Goal: Transaction & Acquisition: Purchase product/service

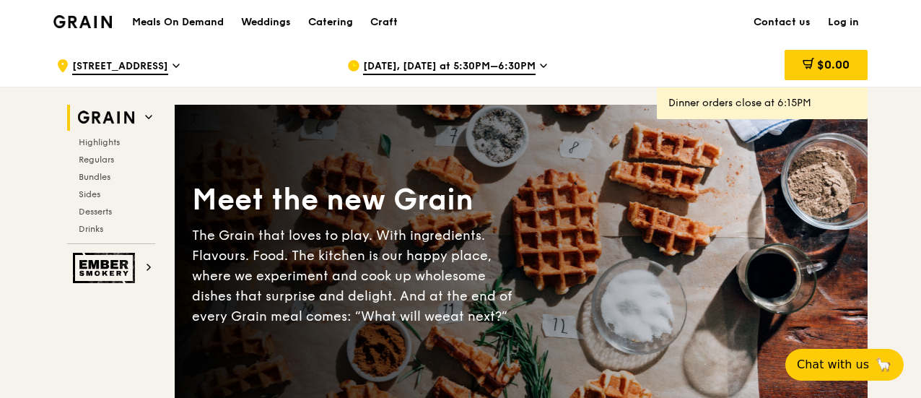
click at [510, 64] on span "[DATE], [DATE] at 5:30PM–6:30PM" at bounding box center [449, 67] width 173 height 16
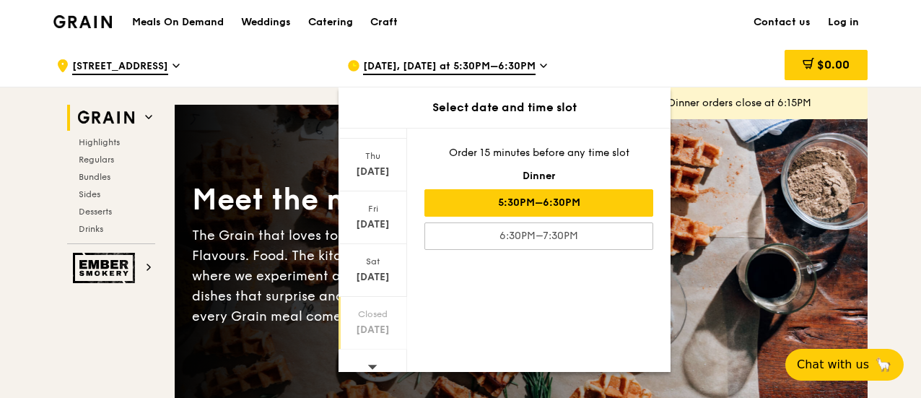
scroll to position [198, 0]
click at [370, 352] on icon at bounding box center [372, 354] width 9 height 4
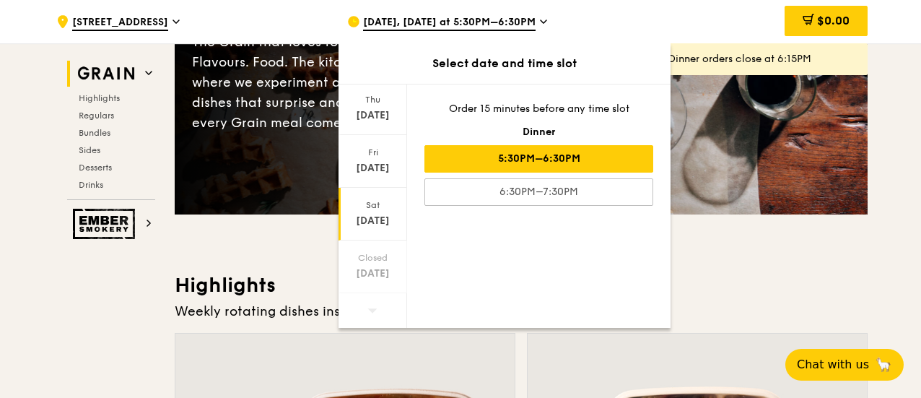
scroll to position [192, 0]
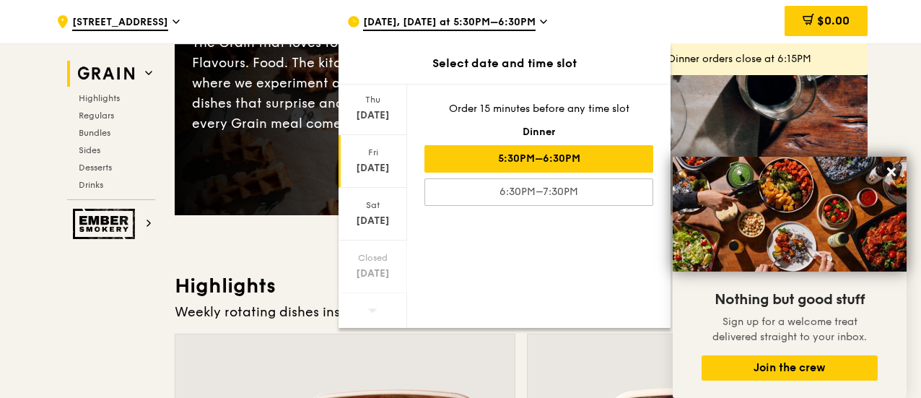
click at [377, 162] on div "[DATE]" at bounding box center [373, 168] width 64 height 14
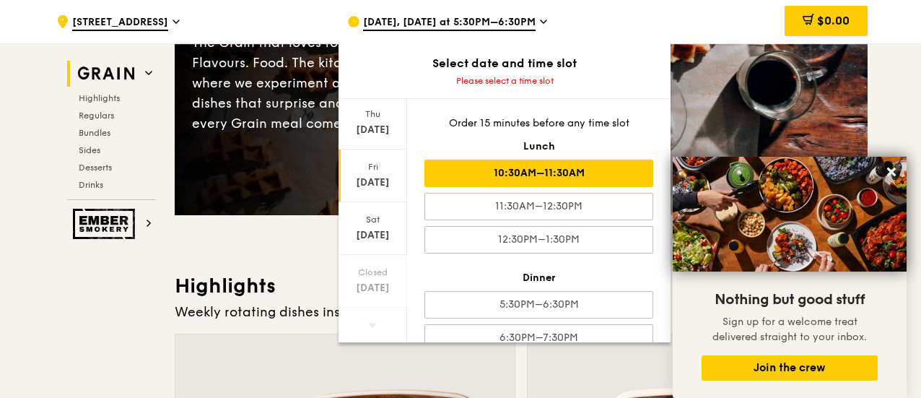
click at [525, 170] on div "10:30AM–11:30AM" at bounding box center [538, 173] width 229 height 27
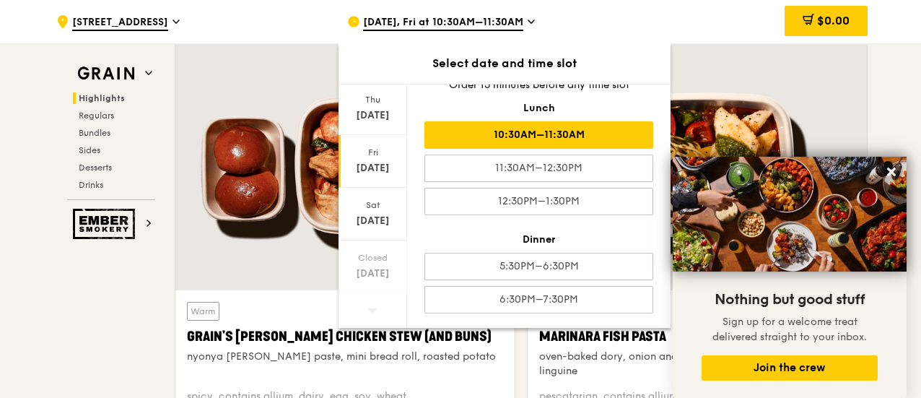
scroll to position [577, 0]
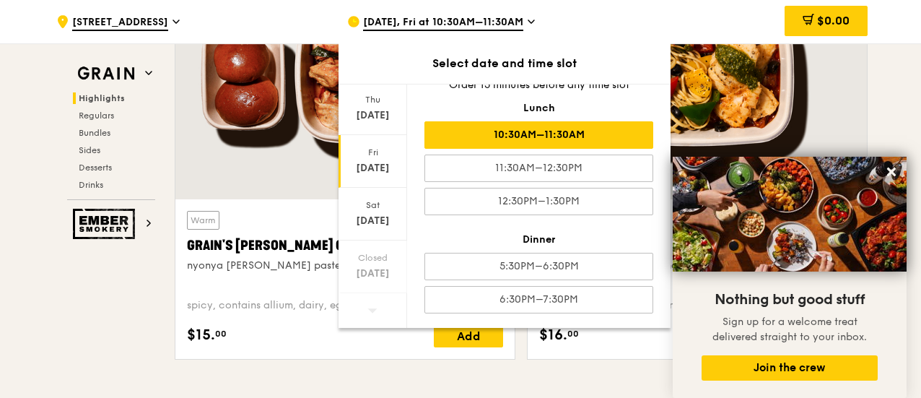
click at [703, 9] on div "$0.00" at bounding box center [751, 21] width 232 height 43
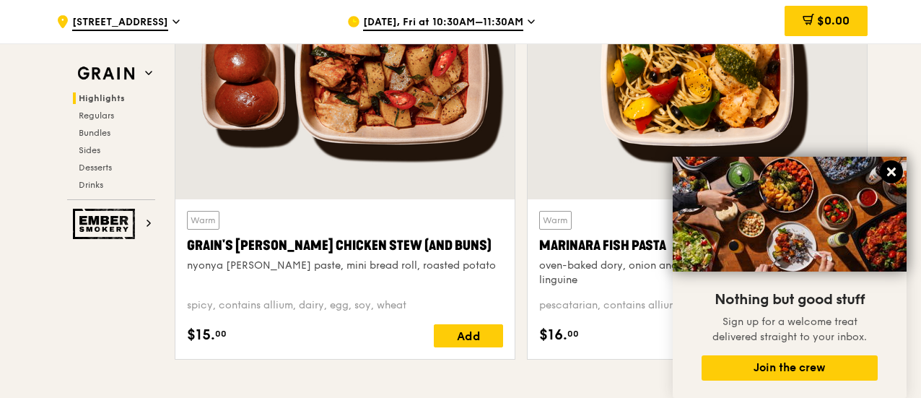
click at [887, 171] on icon at bounding box center [891, 171] width 13 height 13
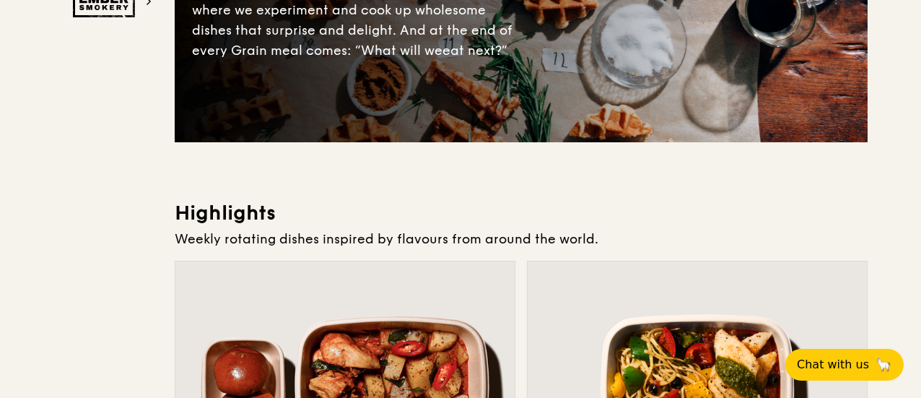
scroll to position [0, 0]
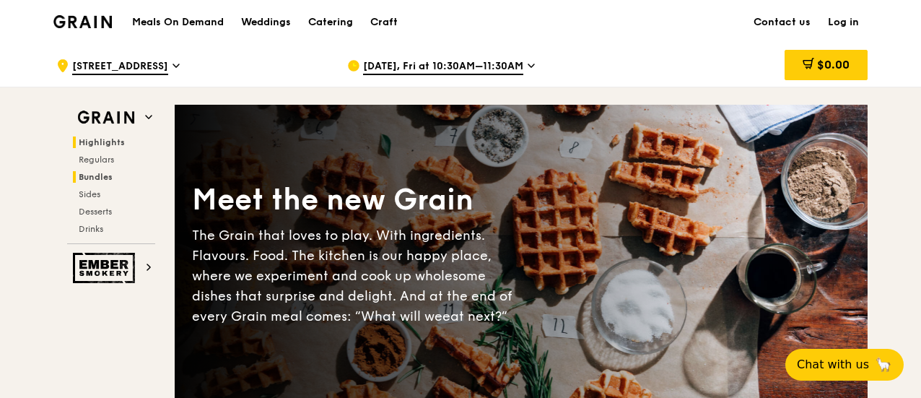
click at [97, 175] on span "Bundles" at bounding box center [96, 177] width 34 height 10
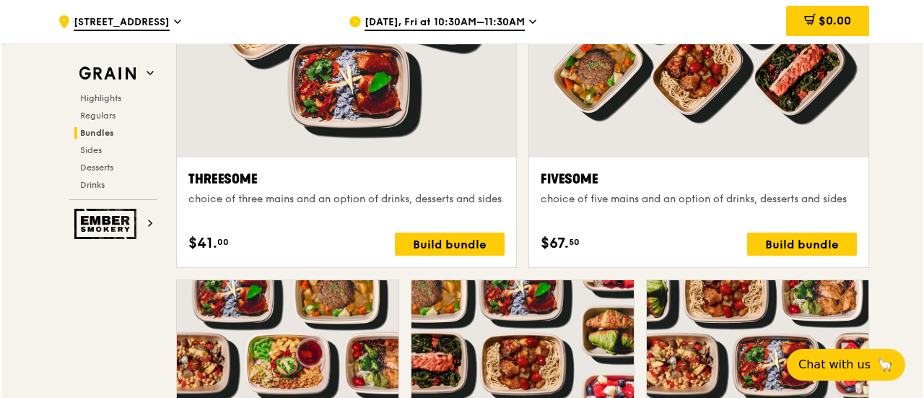
scroll to position [2653, 0]
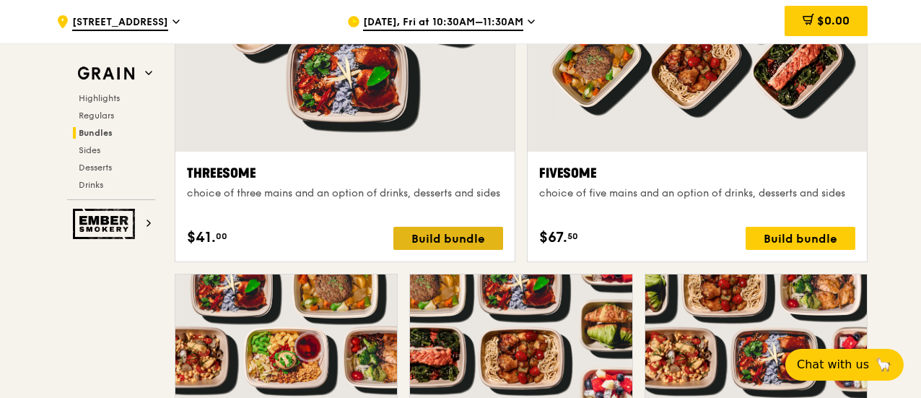
click at [435, 237] on div "Build bundle" at bounding box center [448, 238] width 110 height 23
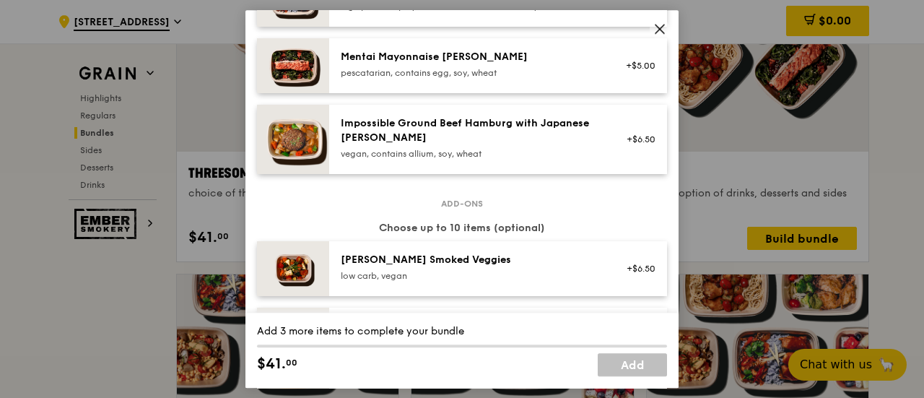
scroll to position [385, 0]
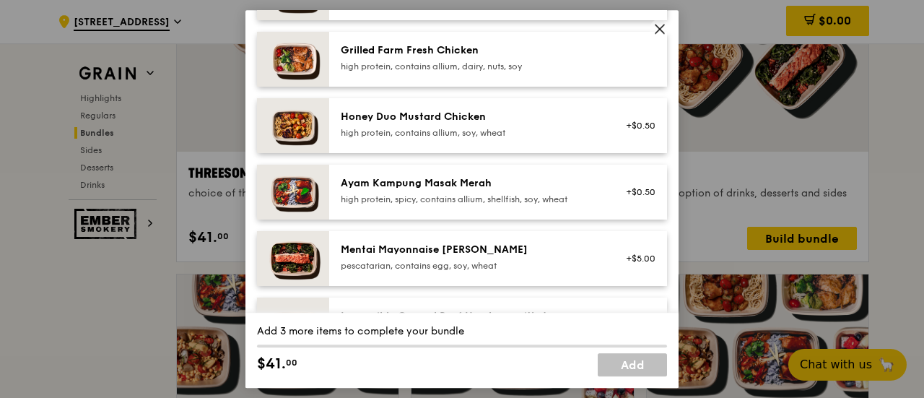
click at [442, 63] on div "high protein, contains allium, dairy, nuts, soy" at bounding box center [470, 67] width 259 height 12
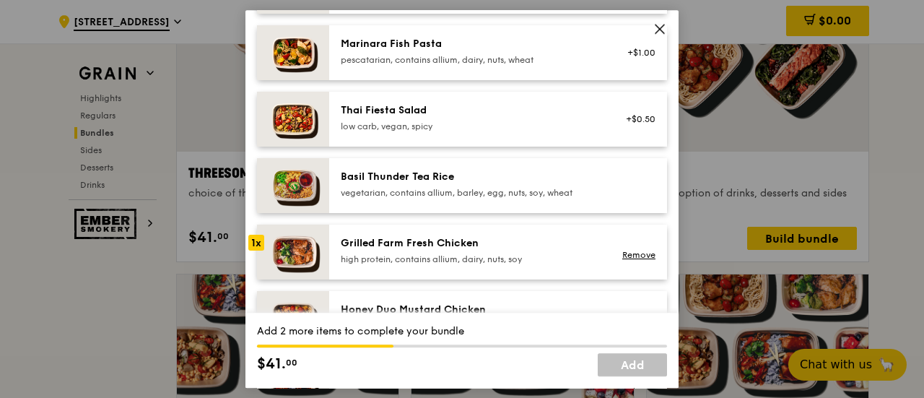
click at [257, 240] on div "1x" at bounding box center [256, 243] width 16 height 16
click at [625, 251] on link "Remove" at bounding box center [638, 255] width 33 height 10
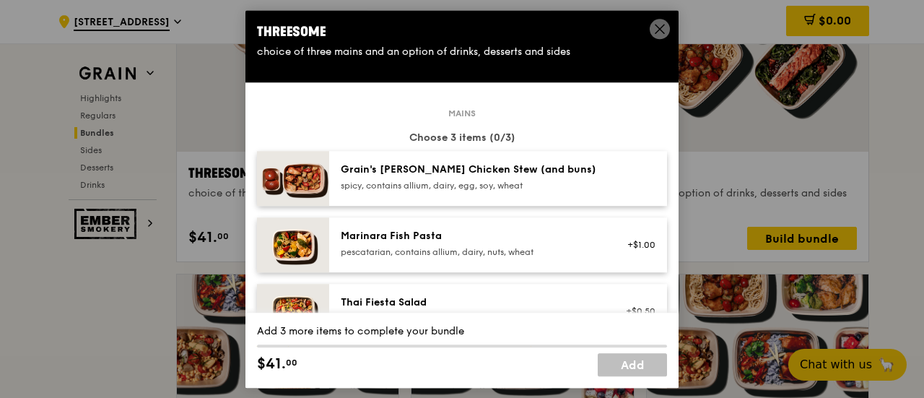
scroll to position [0, 0]
click at [593, 239] on div "Marinara Fish Pasta pescatarian, contains allium, dairy, nuts, wheat" at bounding box center [470, 245] width 276 height 32
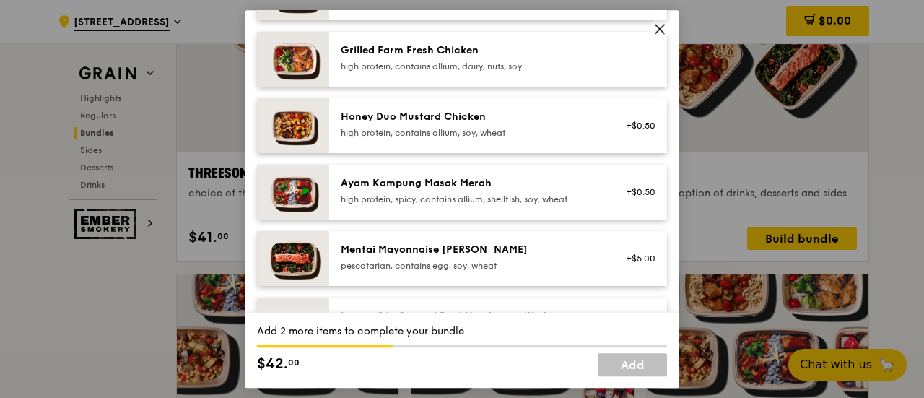
scroll to position [192, 0]
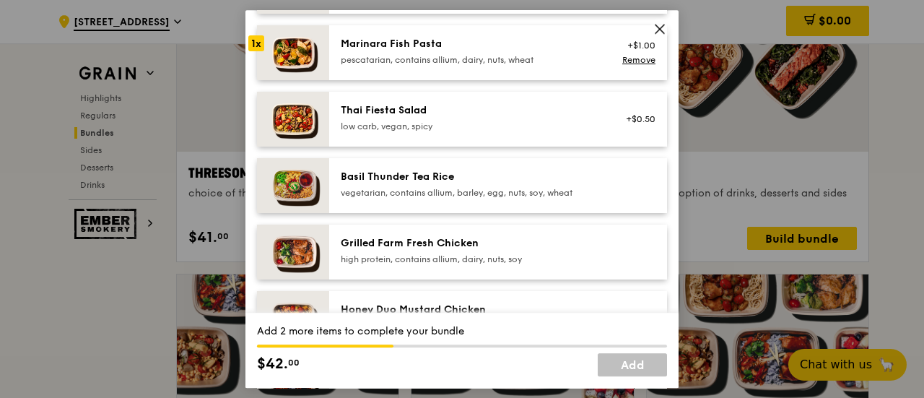
click at [462, 251] on div "Grilled Farm Fresh Chicken high protein, contains allium, dairy, nuts, soy" at bounding box center [470, 250] width 259 height 29
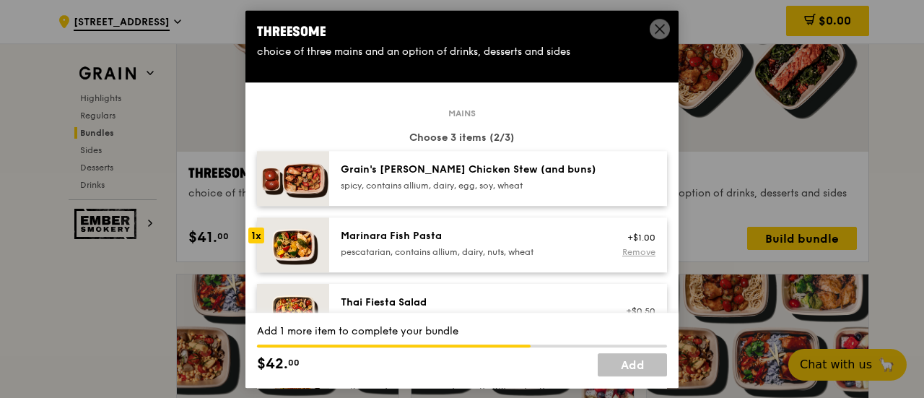
click at [622, 252] on link "Remove" at bounding box center [638, 252] width 33 height 10
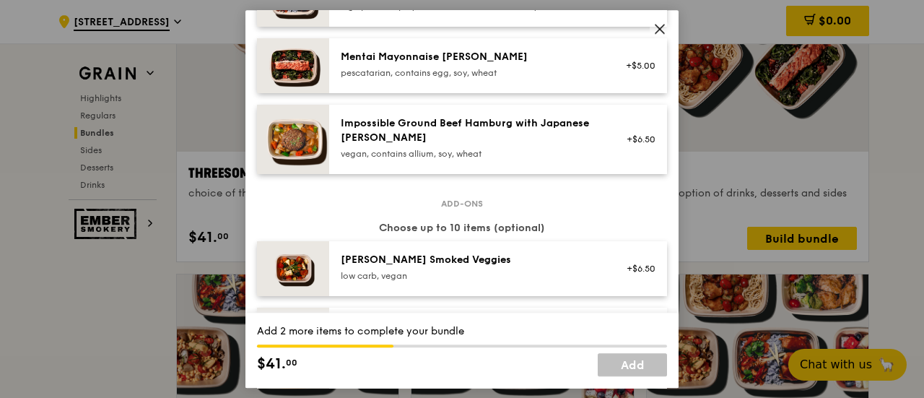
scroll to position [385, 0]
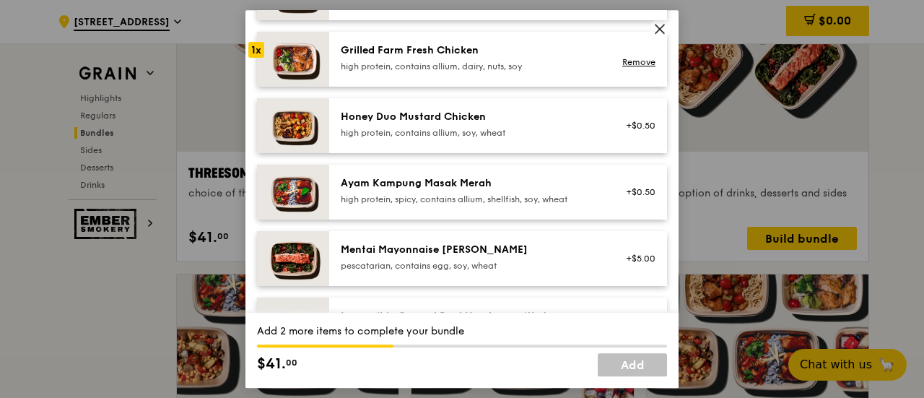
click at [290, 53] on img at bounding box center [293, 59] width 72 height 55
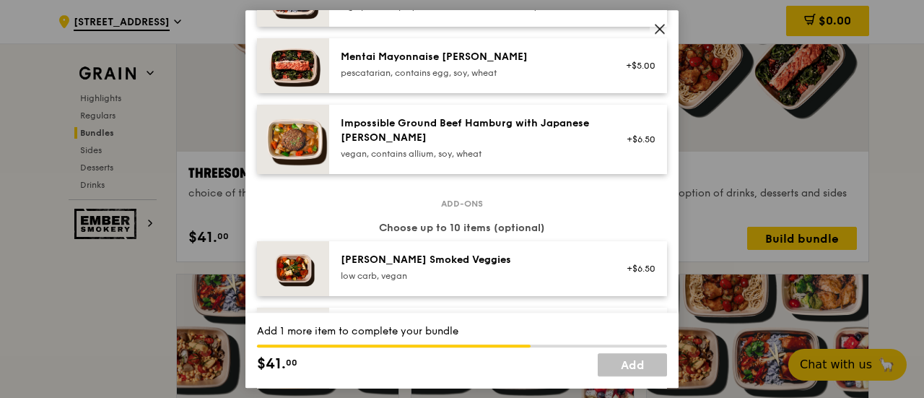
click at [289, 139] on img at bounding box center [293, 139] width 72 height 69
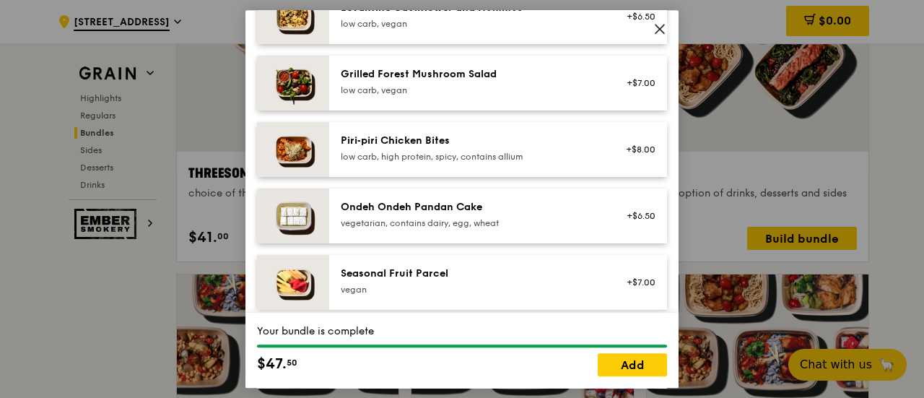
scroll to position [769, 0]
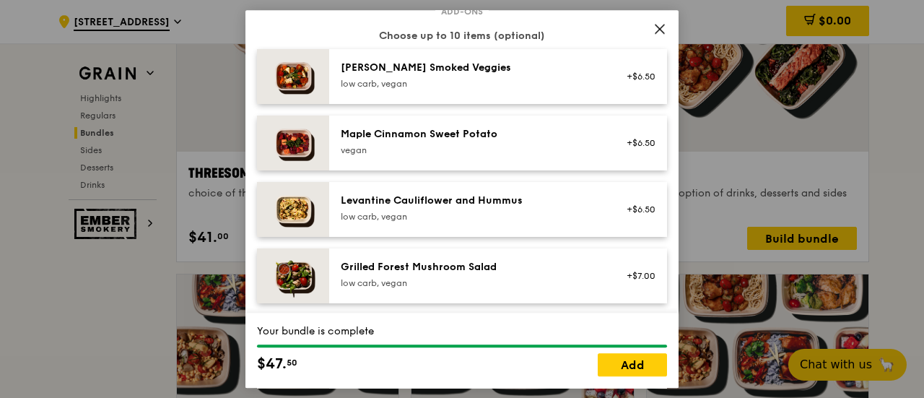
click at [383, 73] on div "[PERSON_NAME] Smoked Veggies" at bounding box center [470, 68] width 259 height 14
click at [622, 80] on link "Remove" at bounding box center [638, 84] width 33 height 10
click at [318, 71] on img at bounding box center [293, 76] width 72 height 55
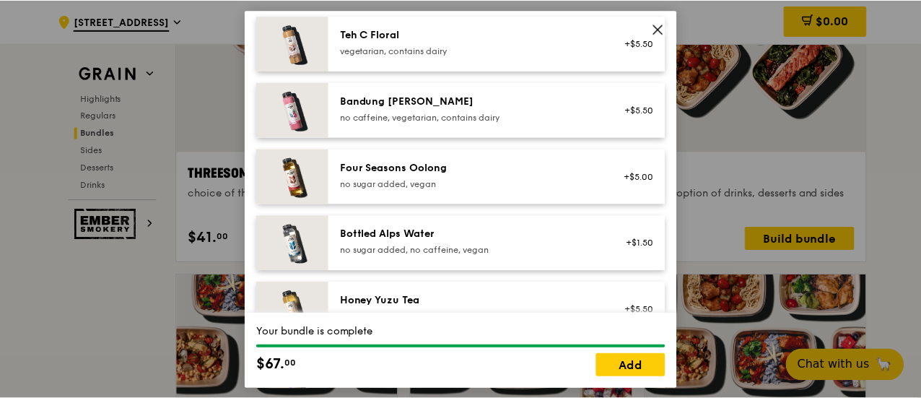
scroll to position [1839, 0]
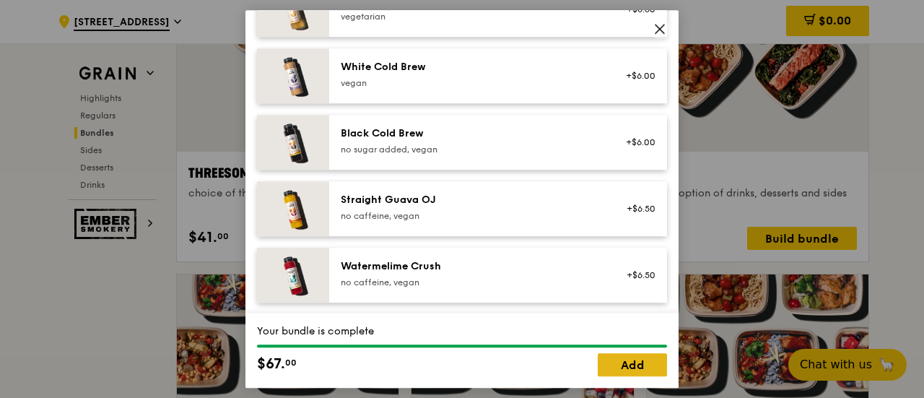
click at [612, 366] on link "Add" at bounding box center [632, 364] width 69 height 23
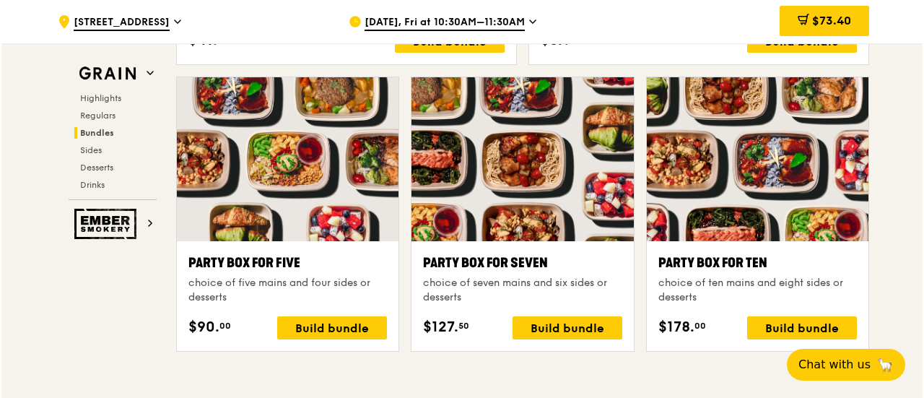
scroll to position [2845, 0]
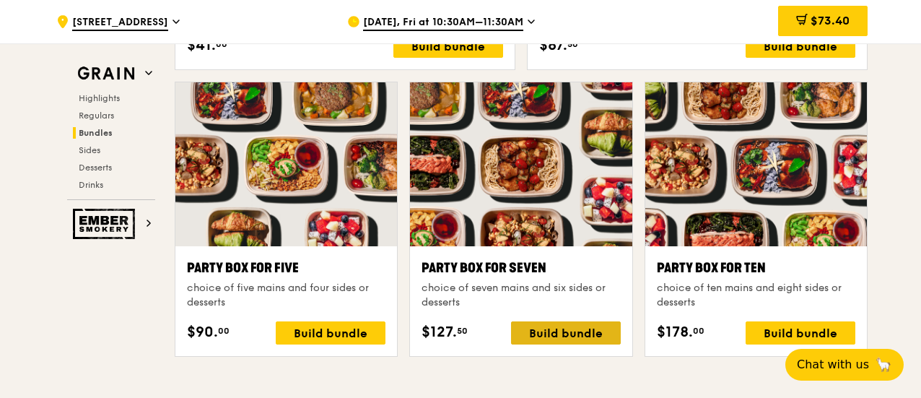
click at [557, 324] on div "Build bundle" at bounding box center [566, 332] width 110 height 23
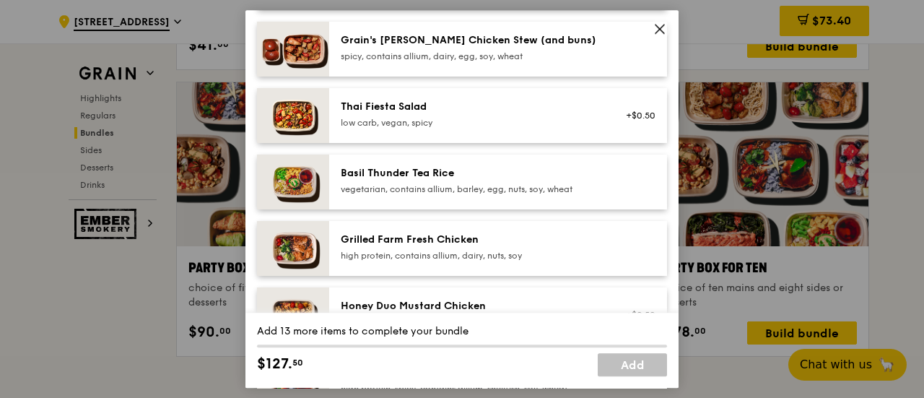
scroll to position [192, 0]
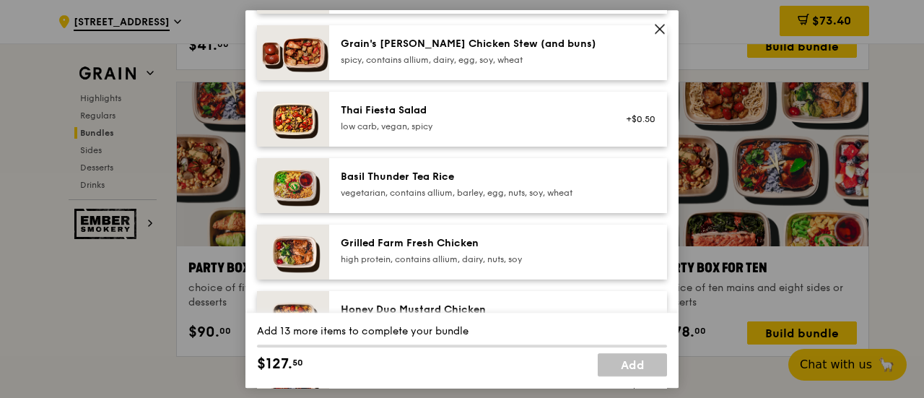
click at [451, 245] on div "Grilled Farm Fresh Chicken" at bounding box center [470, 243] width 259 height 14
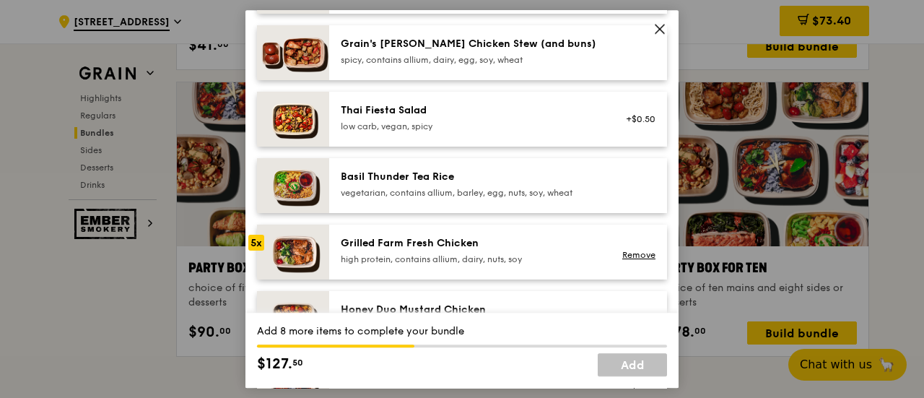
click at [451, 245] on div "Grilled Farm Fresh Chicken" at bounding box center [470, 243] width 259 height 14
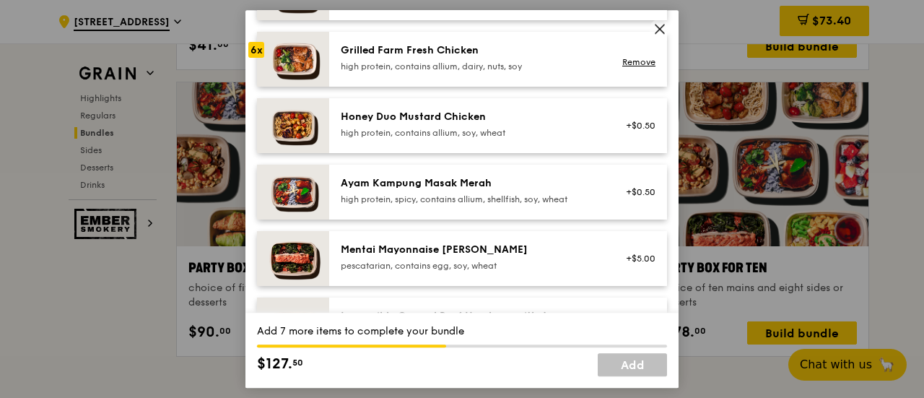
scroll to position [577, 0]
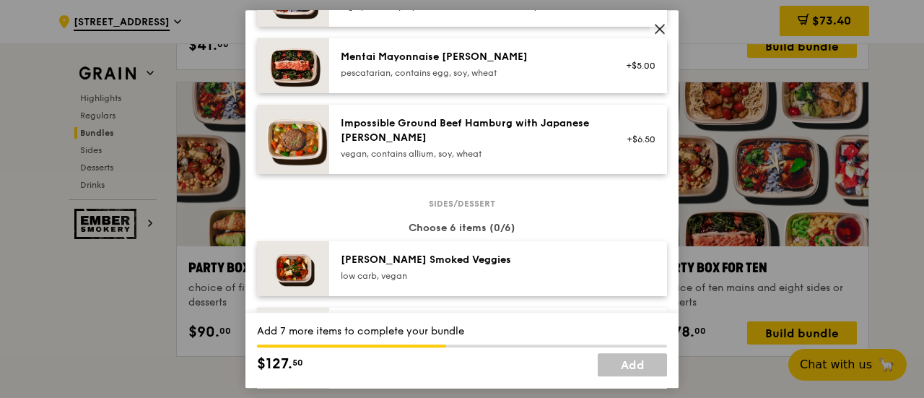
click at [448, 147] on div "Impossible Ground Beef Hamburg with Japanese Curry vegan, contains allium, soy,…" at bounding box center [470, 137] width 259 height 43
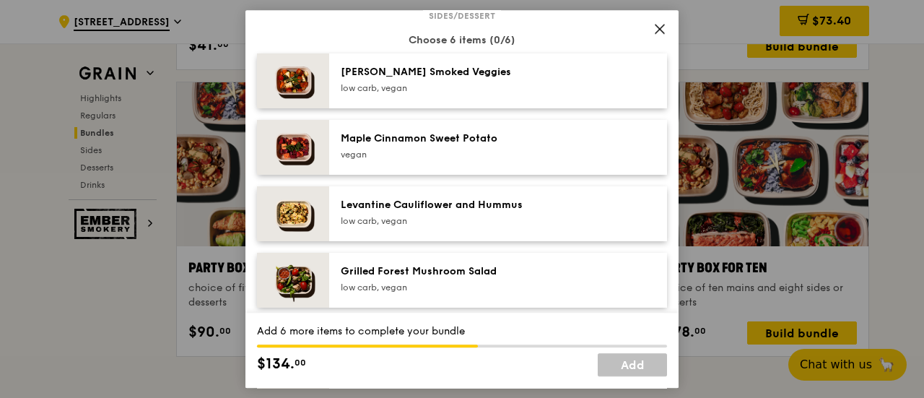
scroll to position [769, 0]
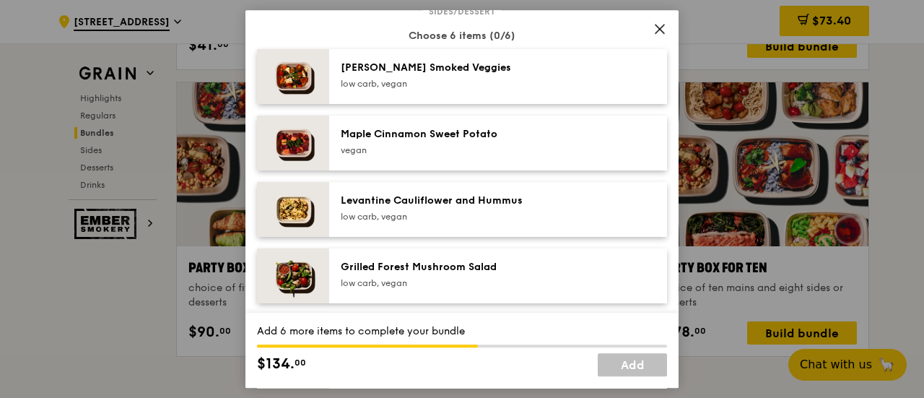
click at [396, 82] on div "low carb, vegan" at bounding box center [470, 84] width 259 height 12
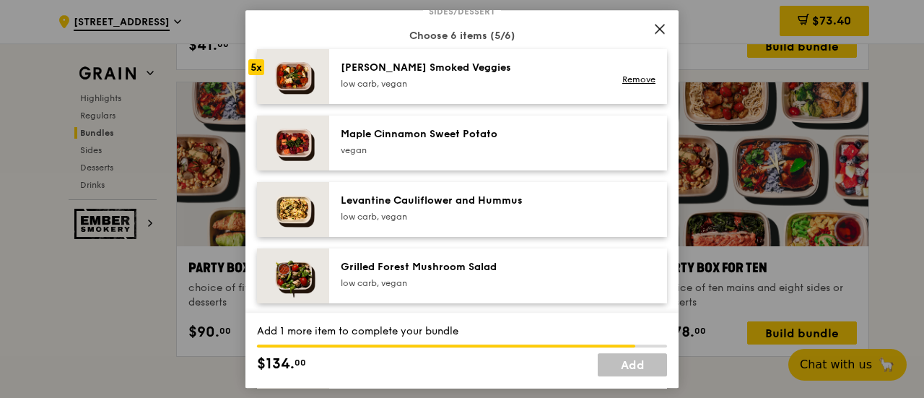
click at [396, 82] on div "low carb, vegan" at bounding box center [470, 84] width 259 height 12
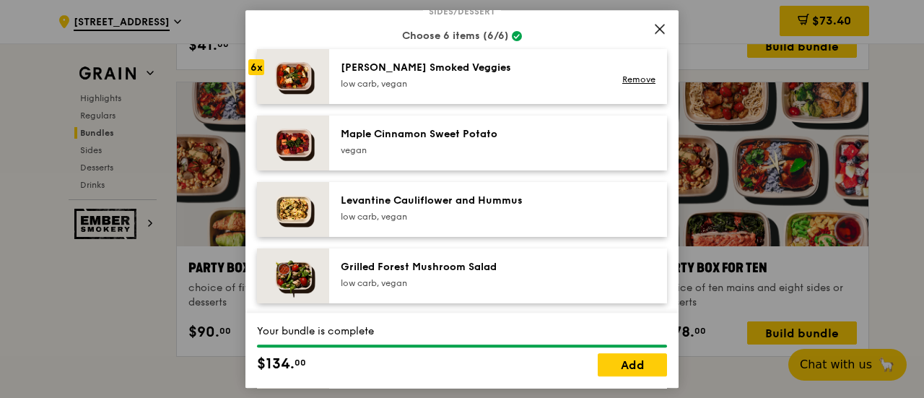
scroll to position [577, 0]
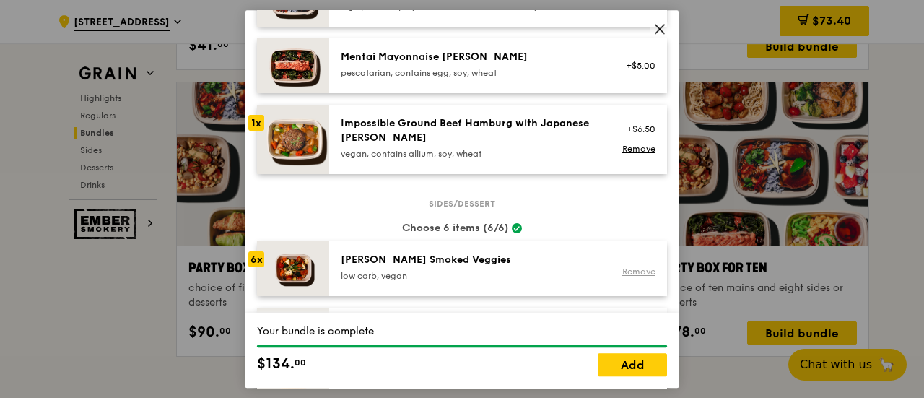
click at [632, 268] on link "Remove" at bounding box center [638, 271] width 33 height 10
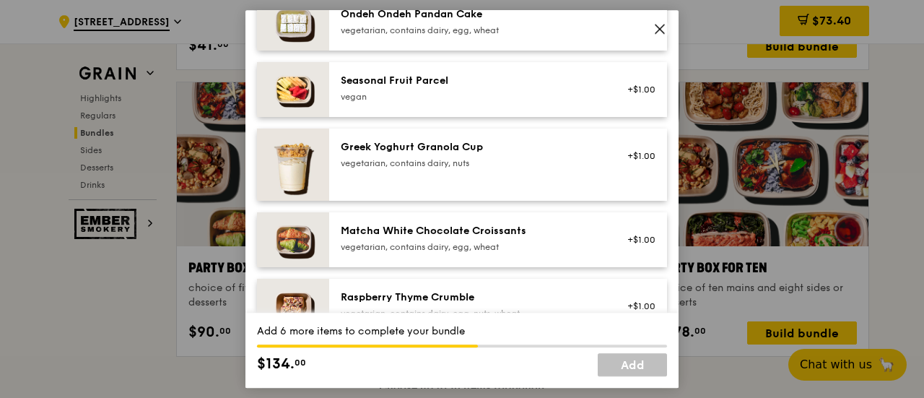
scroll to position [962, 0]
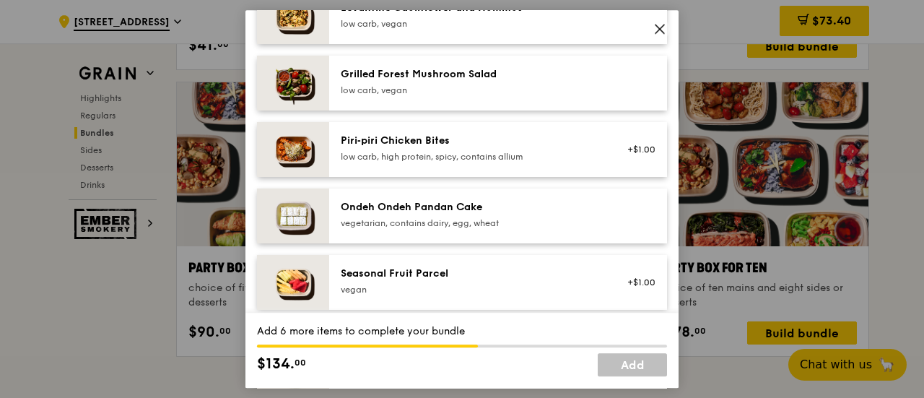
click at [404, 211] on div "Ondeh Ondeh Pandan Cake" at bounding box center [470, 207] width 259 height 14
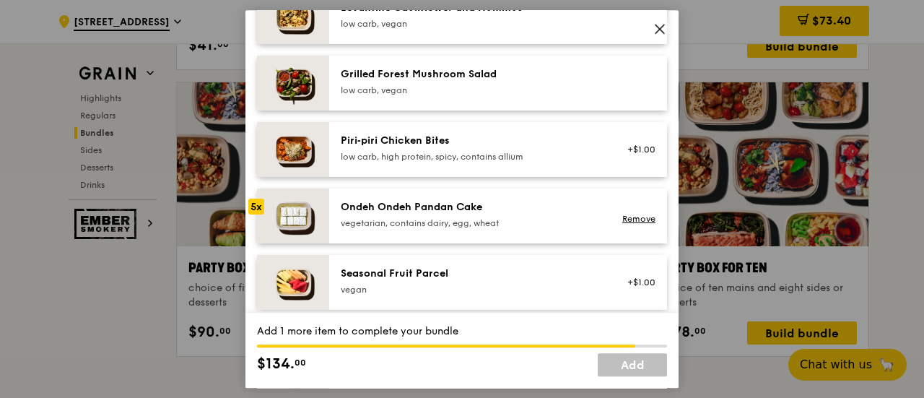
click at [404, 211] on div "Ondeh Ondeh Pandan Cake" at bounding box center [470, 207] width 259 height 14
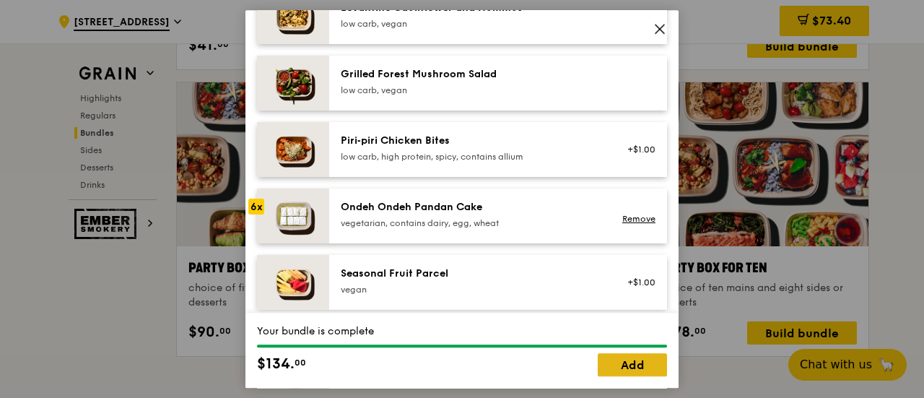
click at [621, 363] on link "Add" at bounding box center [632, 364] width 69 height 23
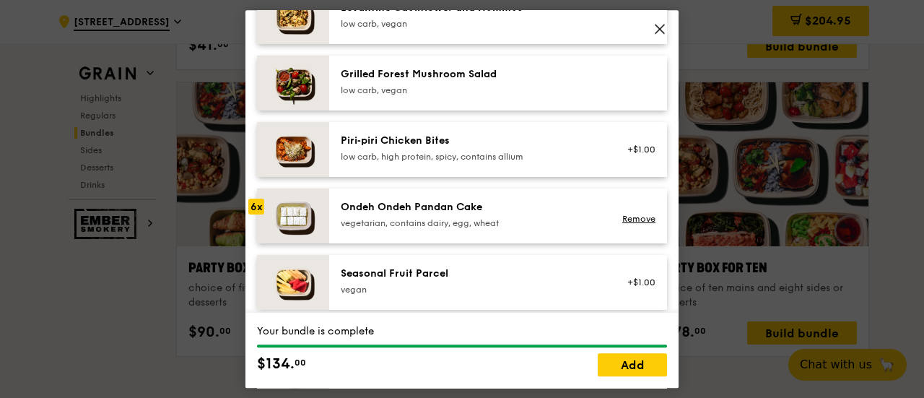
scroll to position [2845, 0]
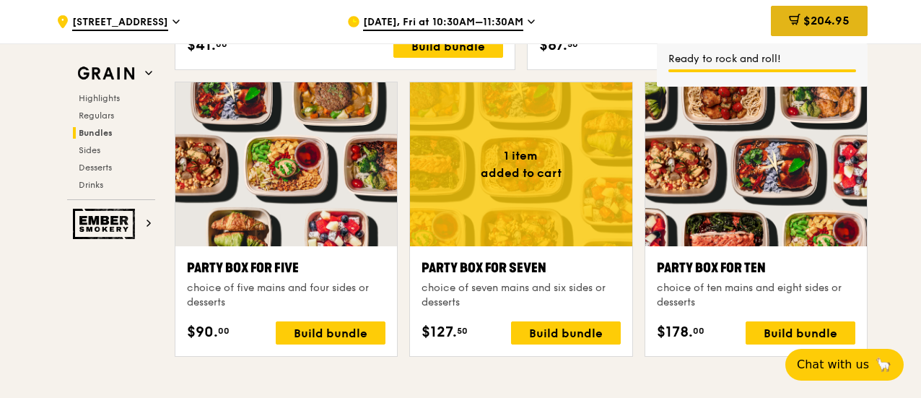
click at [821, 22] on span "$204.95" at bounding box center [826, 21] width 46 height 14
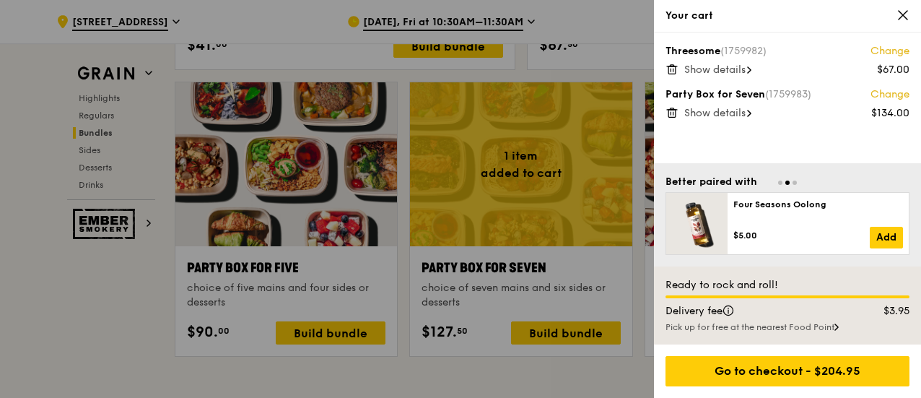
click at [880, 49] on link "Change" at bounding box center [890, 51] width 39 height 14
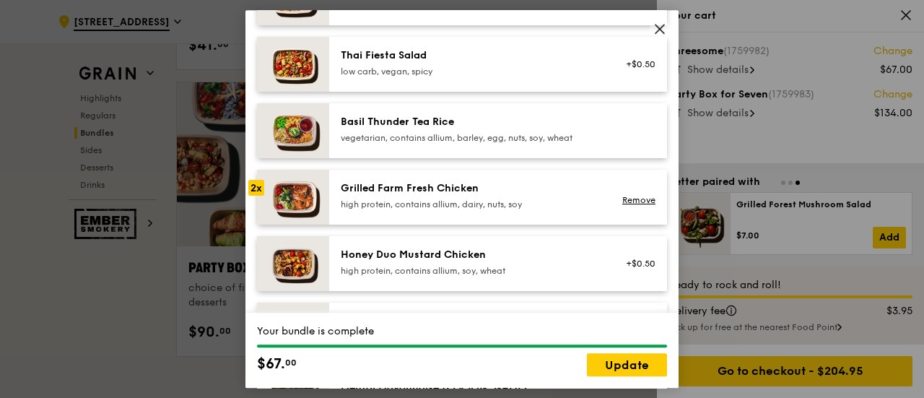
scroll to position [0, 0]
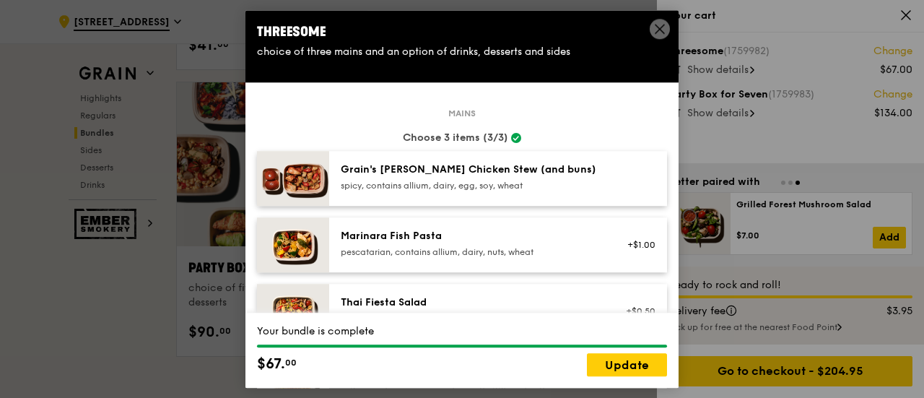
click at [660, 27] on icon at bounding box center [659, 28] width 13 height 13
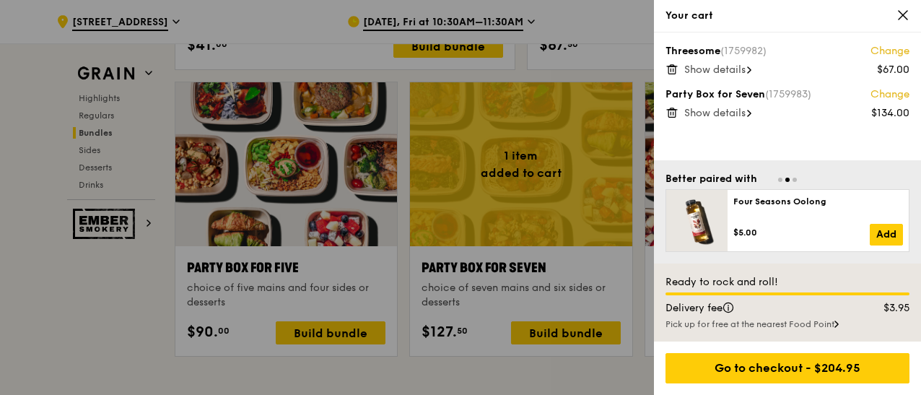
click at [676, 53] on div "Threesome (1759982) Change" at bounding box center [788, 51] width 244 height 14
click at [884, 51] on link "Change" at bounding box center [890, 51] width 39 height 14
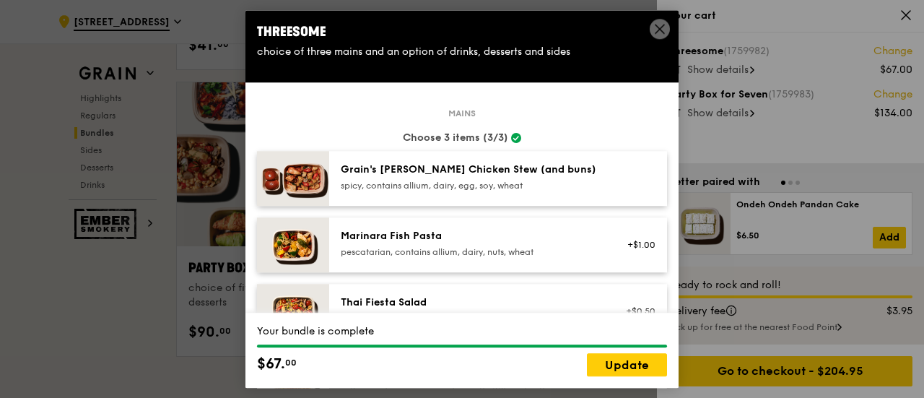
click at [666, 31] on span at bounding box center [660, 29] width 20 height 20
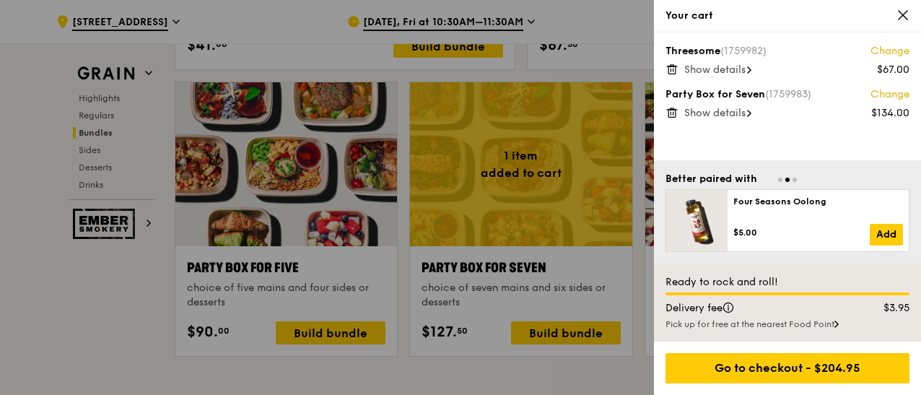
click at [891, 48] on link "Change" at bounding box center [890, 51] width 39 height 14
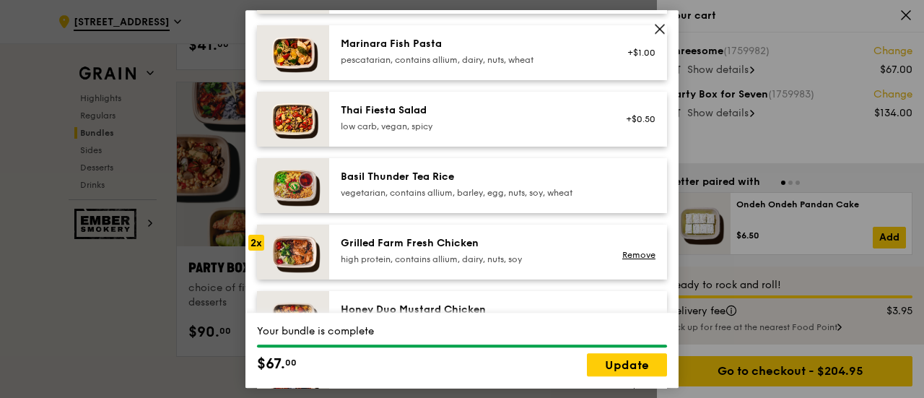
scroll to position [192, 0]
click at [629, 256] on link "Remove" at bounding box center [638, 255] width 33 height 10
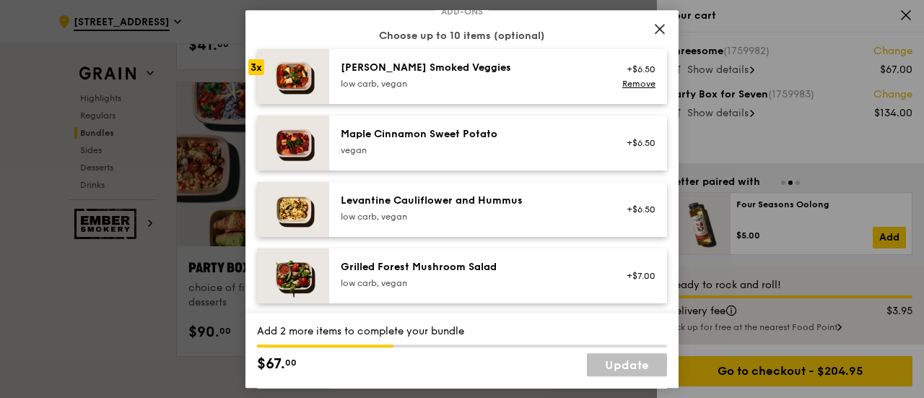
scroll to position [577, 0]
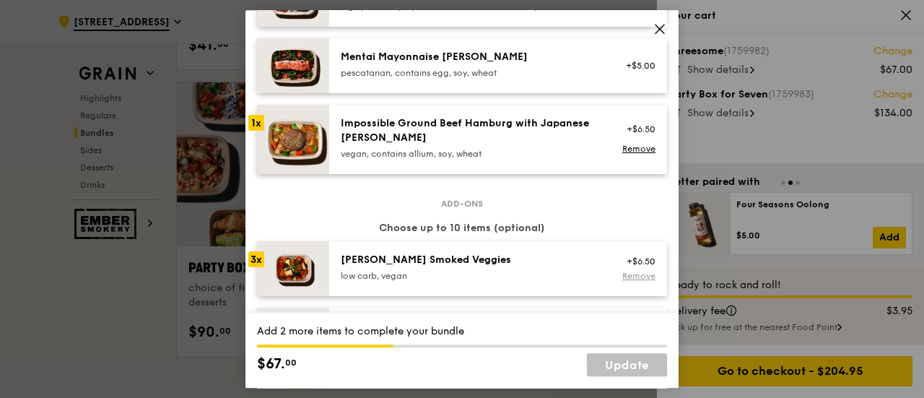
click at [624, 275] on link "Remove" at bounding box center [638, 276] width 33 height 10
click at [632, 147] on link "Remove" at bounding box center [638, 149] width 33 height 10
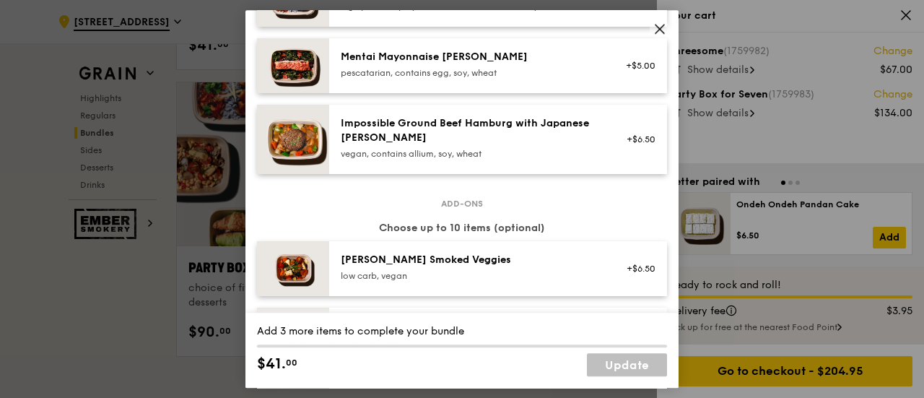
click at [621, 365] on link "Update" at bounding box center [627, 364] width 80 height 23
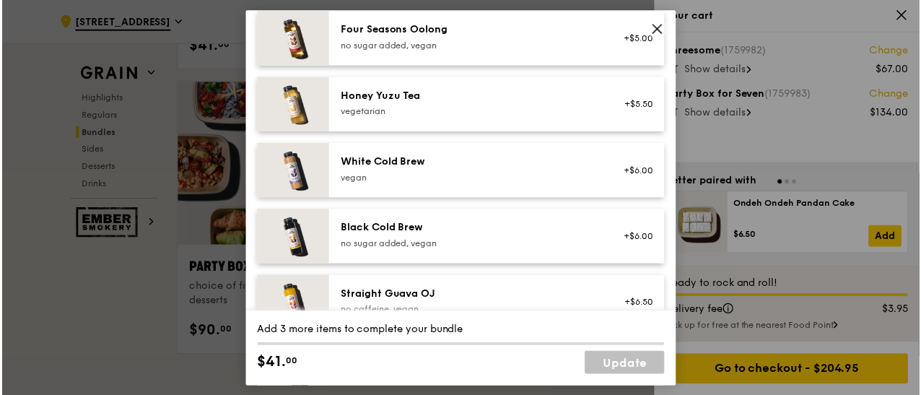
scroll to position [1839, 0]
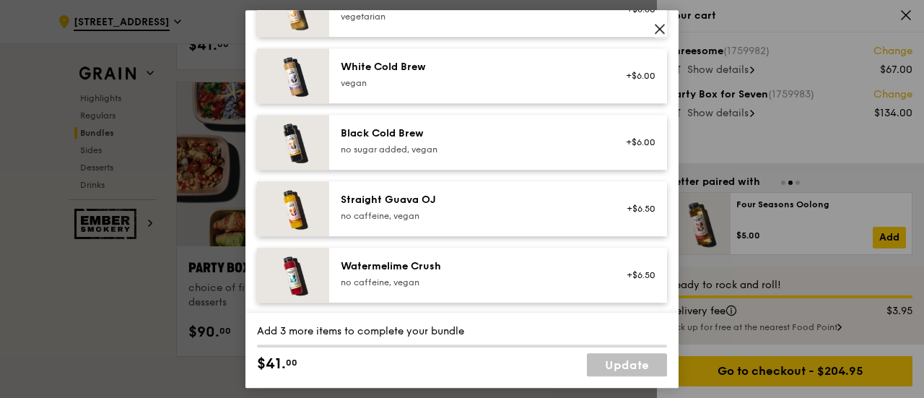
click at [660, 27] on icon at bounding box center [659, 29] width 9 height 9
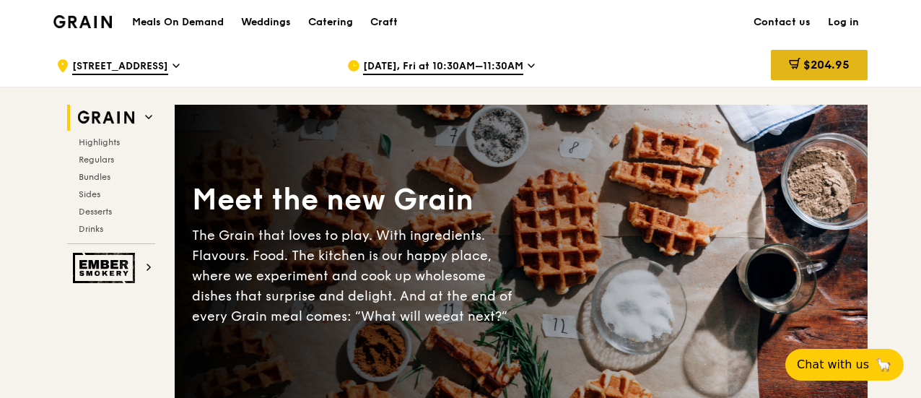
click at [819, 68] on span "$204.95" at bounding box center [826, 65] width 46 height 14
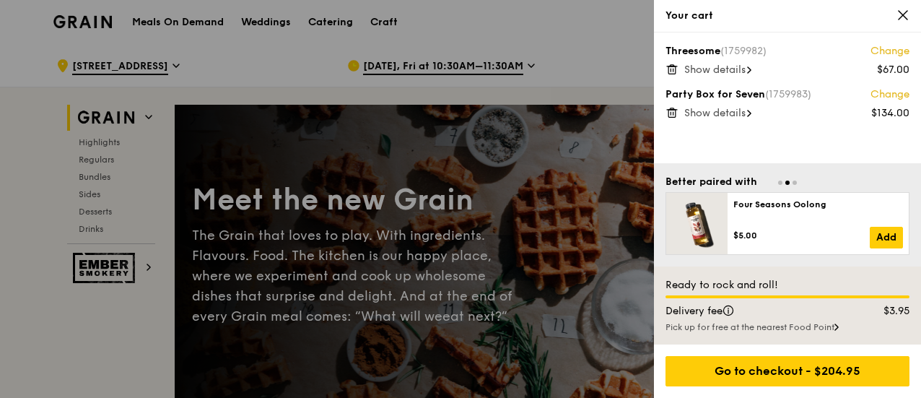
click at [727, 71] on span "Show details" at bounding box center [714, 70] width 61 height 12
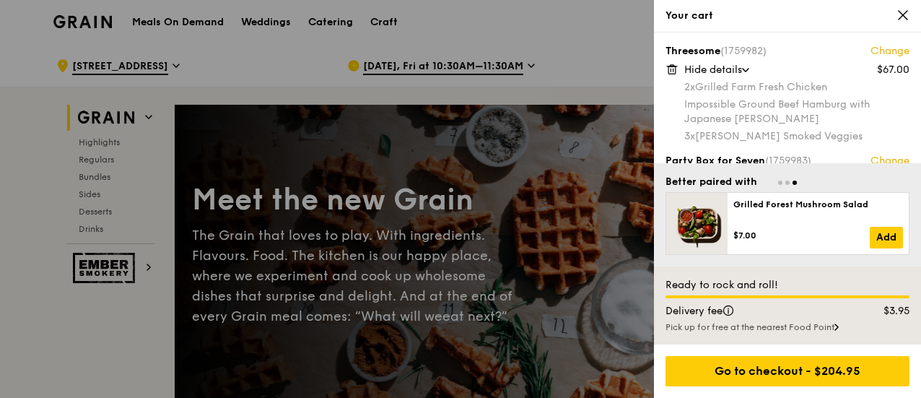
click at [888, 48] on link "Change" at bounding box center [890, 51] width 39 height 14
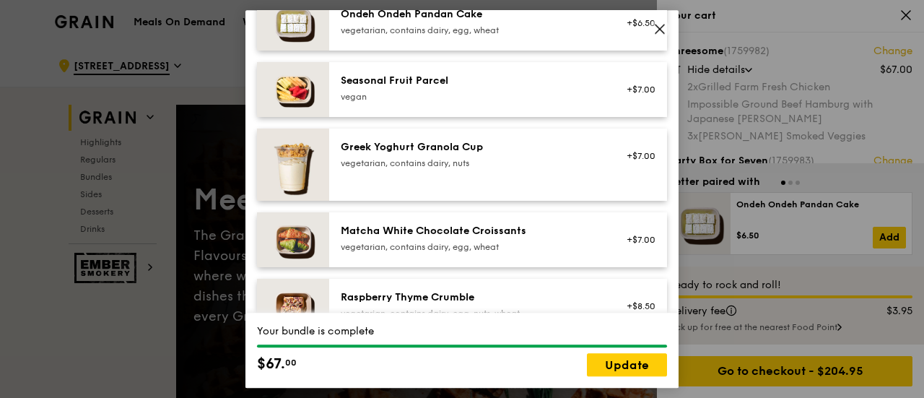
scroll to position [769, 0]
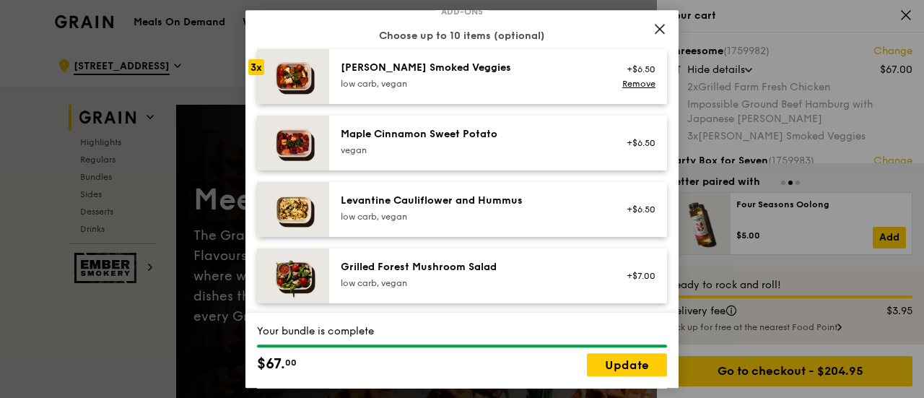
click at [284, 66] on img at bounding box center [293, 76] width 72 height 55
click at [627, 76] on div "+$6.50 Remove" at bounding box center [636, 77] width 56 height 32
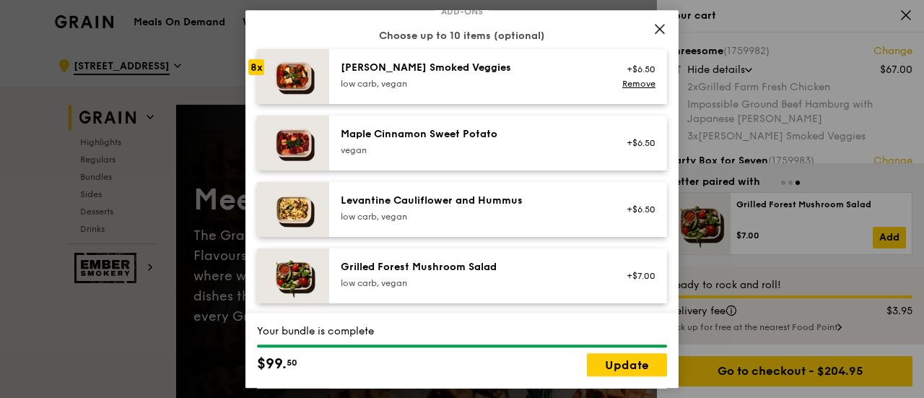
click at [627, 76] on div "+$6.50 Remove" at bounding box center [636, 77] width 56 height 32
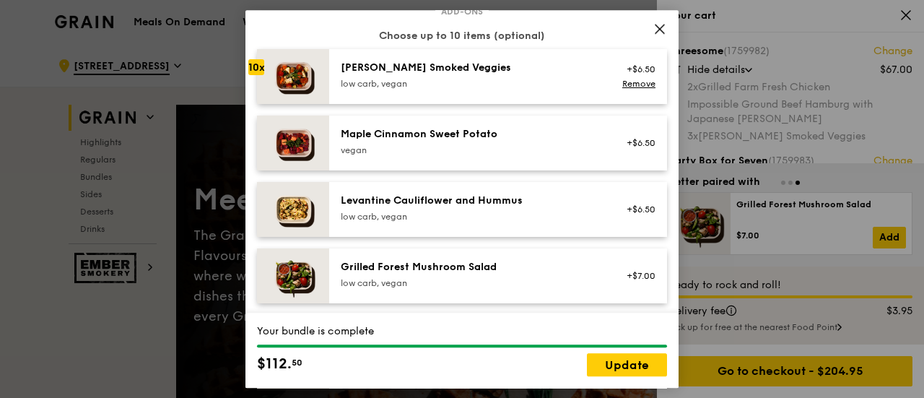
click at [627, 76] on div "+$6.50 Remove" at bounding box center [636, 77] width 56 height 32
click at [622, 83] on link "Remove" at bounding box center [638, 84] width 33 height 10
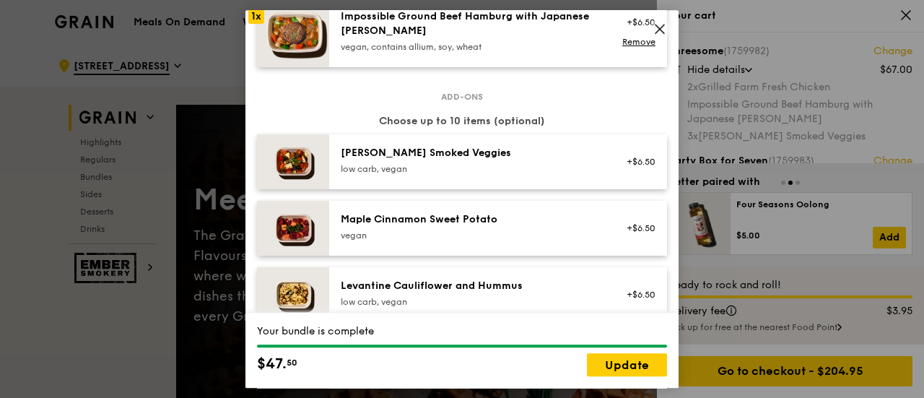
scroll to position [492, 0]
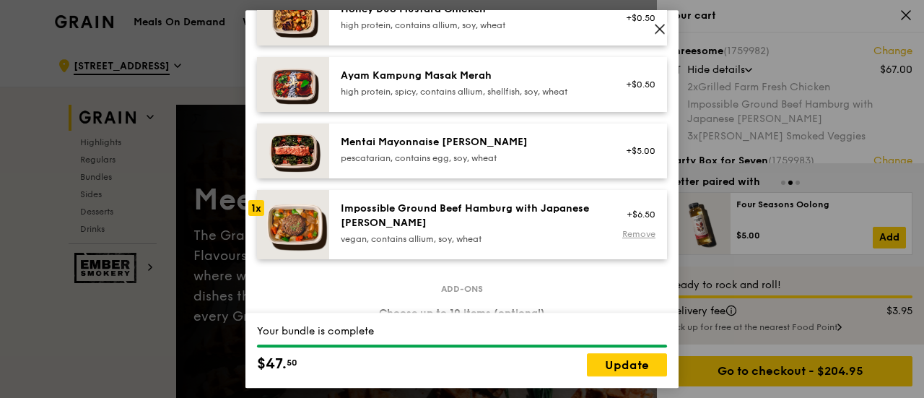
click at [622, 237] on link "Remove" at bounding box center [638, 234] width 33 height 10
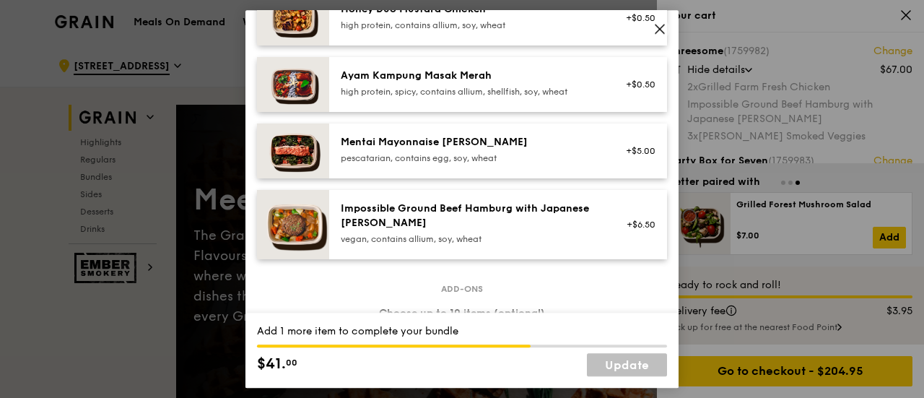
click at [420, 214] on div "Impossible Ground Beef Hamburg with Japanese [PERSON_NAME]" at bounding box center [470, 215] width 259 height 29
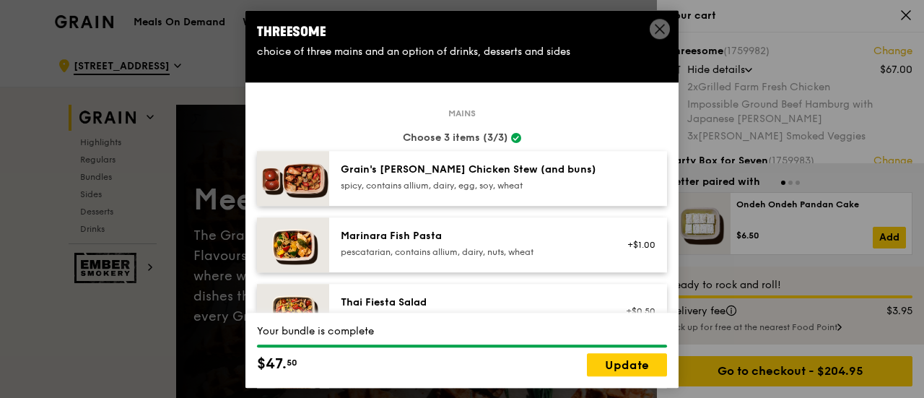
scroll to position [192, 0]
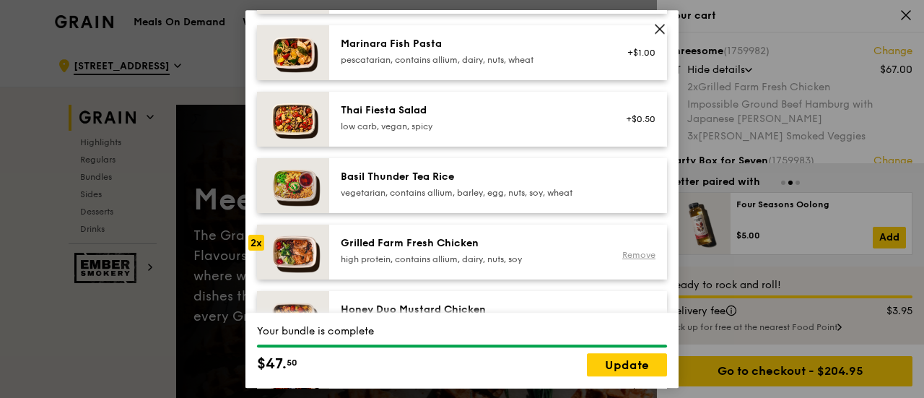
click at [625, 256] on link "Remove" at bounding box center [638, 255] width 33 height 10
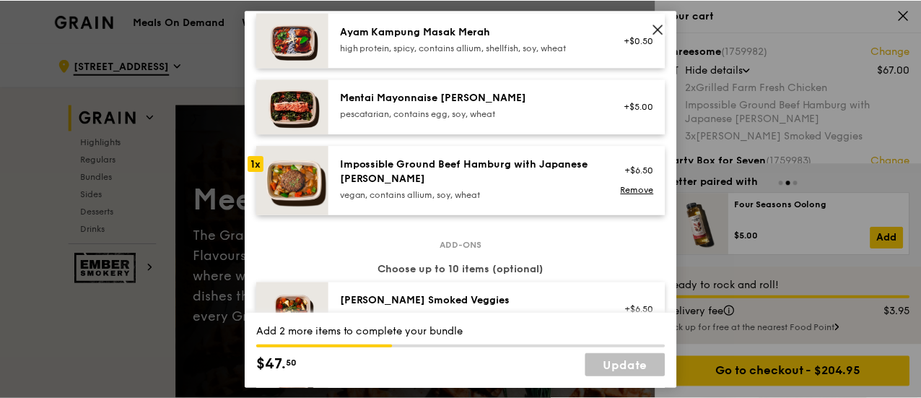
scroll to position [577, 0]
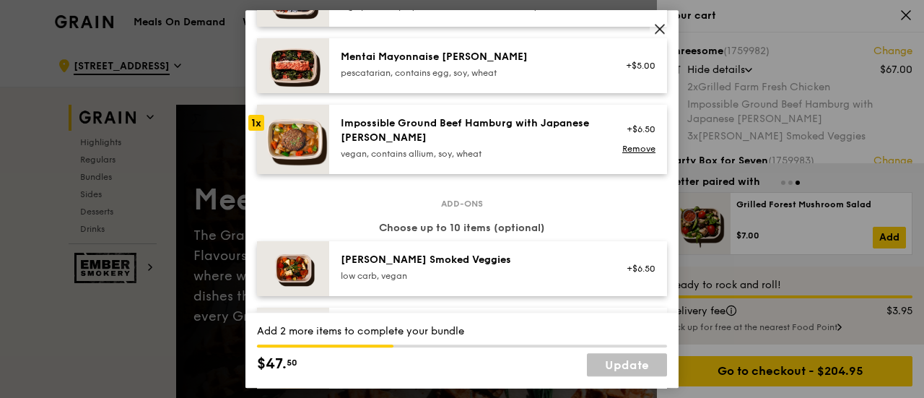
click at [657, 30] on icon at bounding box center [659, 28] width 13 height 13
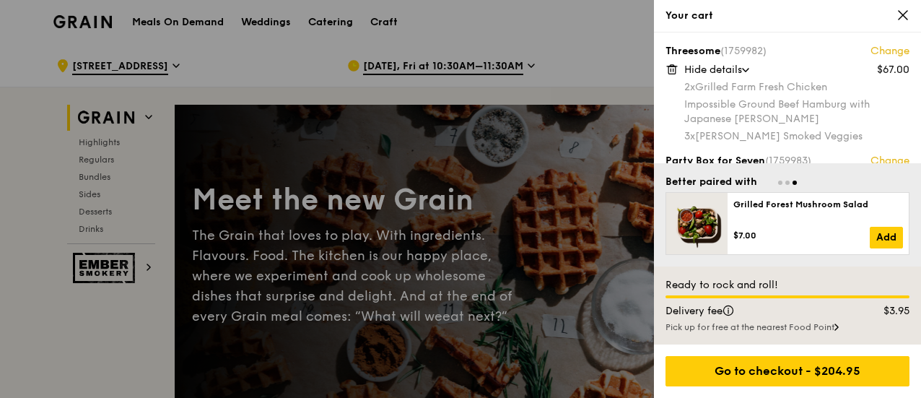
click at [905, 12] on icon at bounding box center [903, 15] width 13 height 13
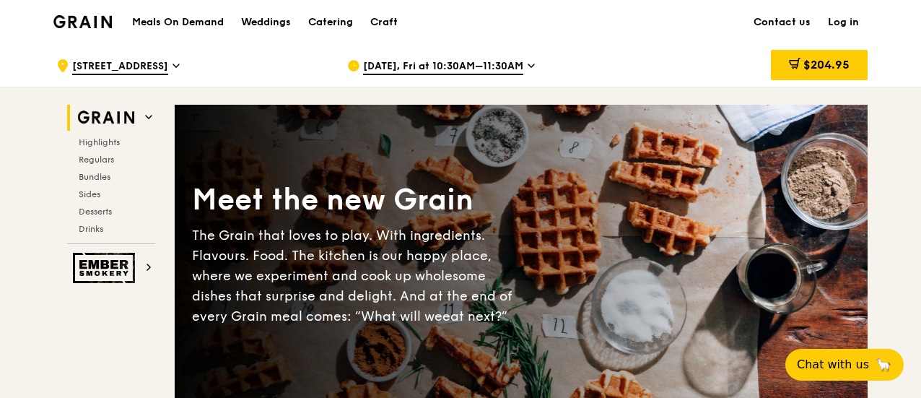
drag, startPoint x: 797, startPoint y: 64, endPoint x: 812, endPoint y: 63, distance: 15.2
click at [812, 63] on span "$204.95" at bounding box center [826, 65] width 46 height 14
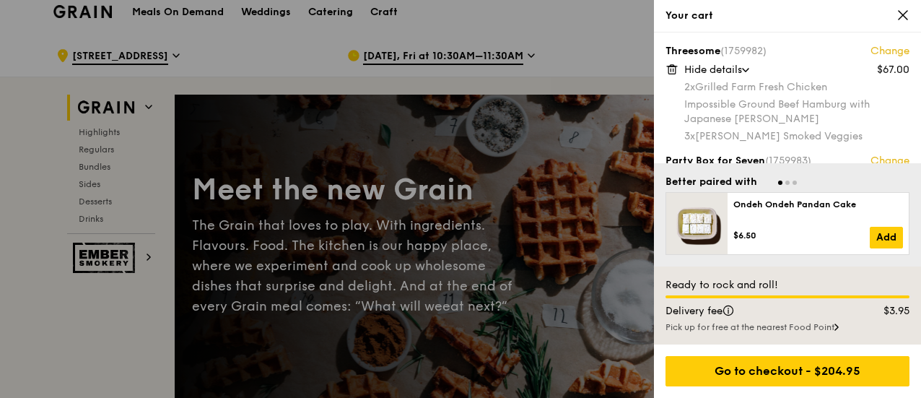
scroll to position [0, 0]
